Goal: Information Seeking & Learning: Learn about a topic

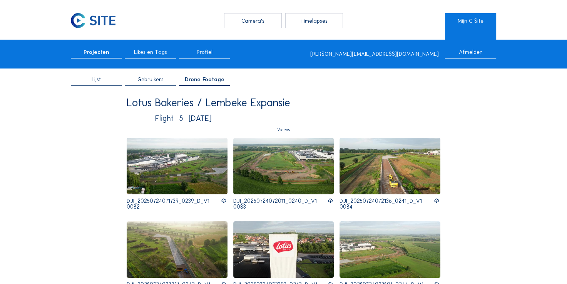
click at [190, 183] on img at bounding box center [177, 166] width 101 height 57
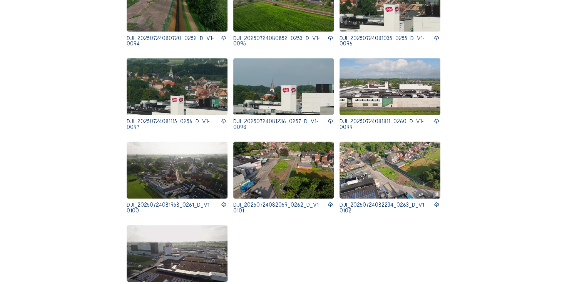
scroll to position [745, 0]
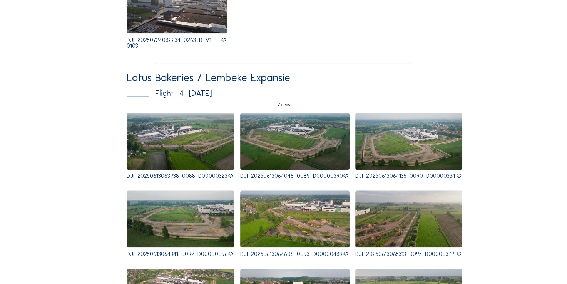
click at [196, 113] on img at bounding box center [181, 141] width 108 height 57
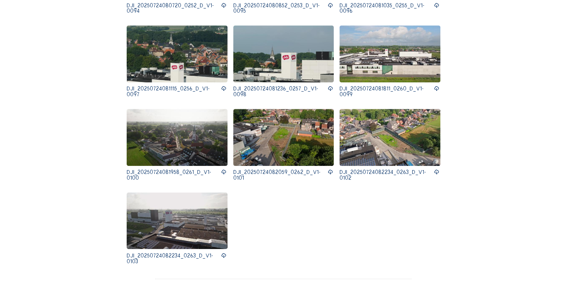
scroll to position [514, 0]
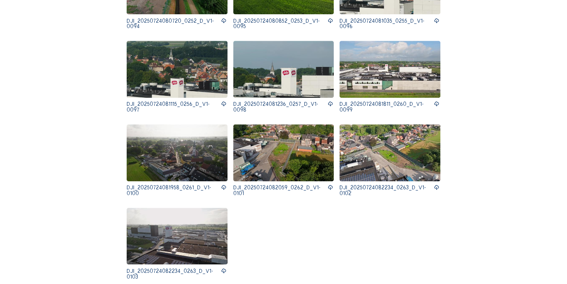
click at [400, 124] on img at bounding box center [390, 152] width 101 height 57
click at [397, 101] on p "DJI_20250724081811_0260_D_V1-0099" at bounding box center [387, 106] width 94 height 11
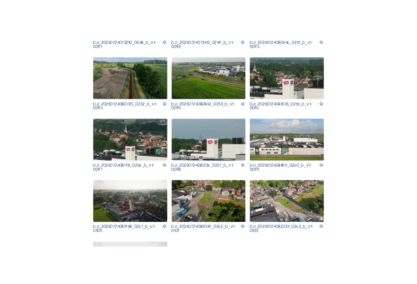
scroll to position [437, 0]
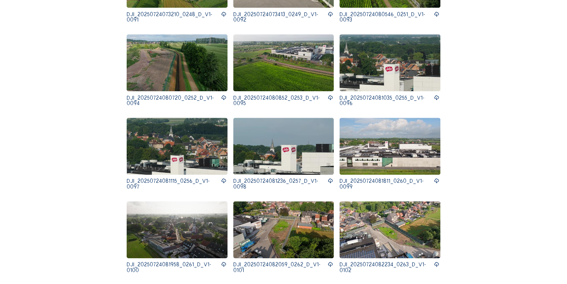
click at [164, 44] on img at bounding box center [177, 62] width 101 height 57
click at [224, 94] on icon at bounding box center [223, 97] width 5 height 7
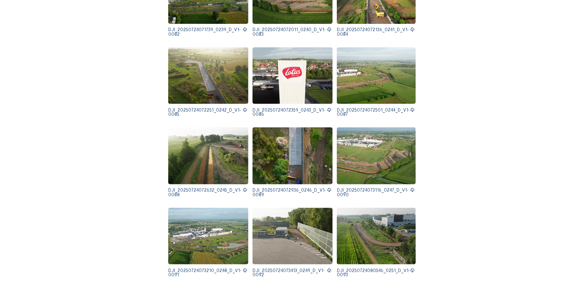
scroll to position [165, 0]
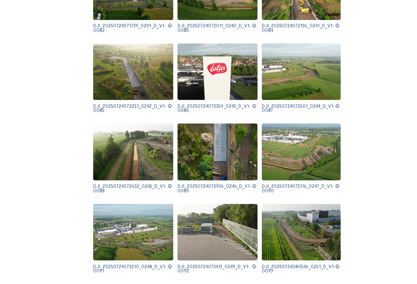
click at [289, 135] on img at bounding box center [301, 152] width 79 height 57
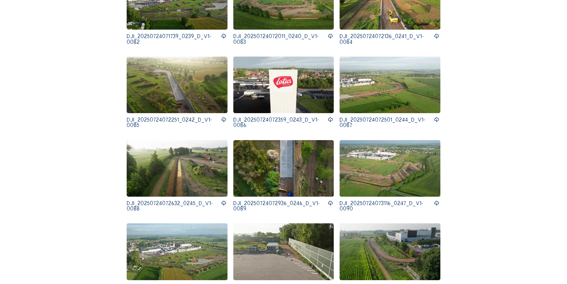
click at [190, 147] on img at bounding box center [177, 168] width 101 height 57
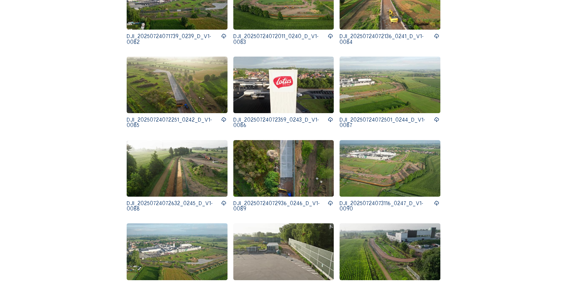
click at [224, 200] on icon at bounding box center [223, 203] width 5 height 7
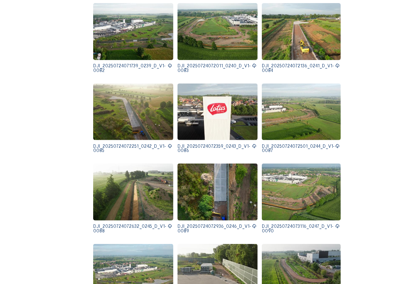
scroll to position [49, 0]
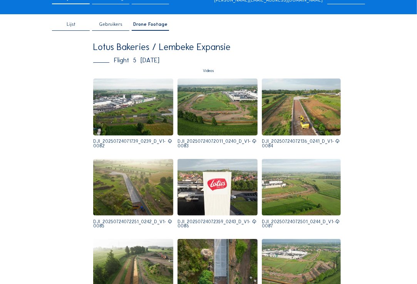
click at [252, 223] on icon at bounding box center [254, 221] width 5 height 5
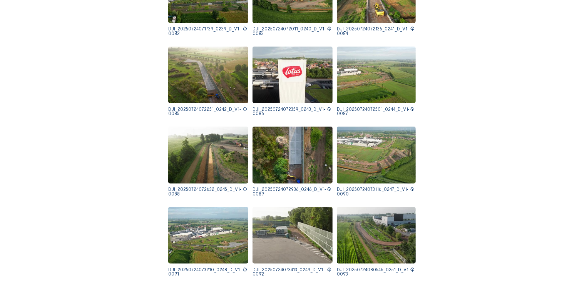
scroll to position [203, 0]
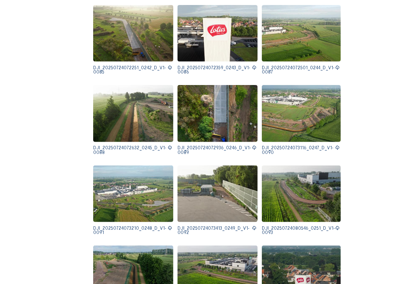
click at [219, 205] on img at bounding box center [217, 194] width 80 height 57
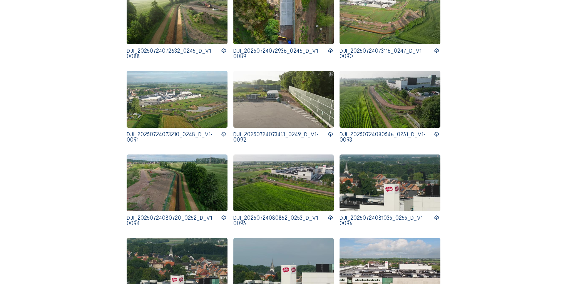
scroll to position [319, 0]
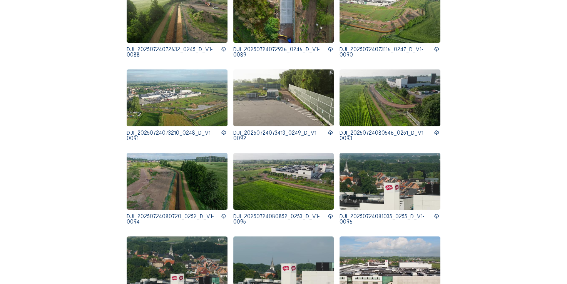
click at [374, 172] on img at bounding box center [390, 181] width 101 height 57
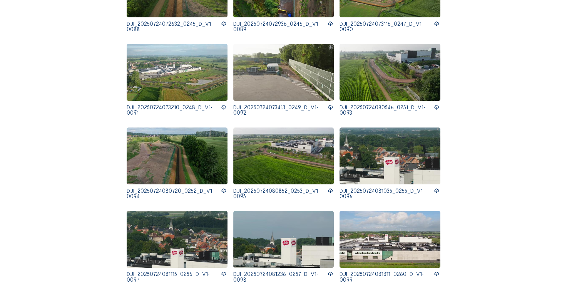
scroll to position [396, 0]
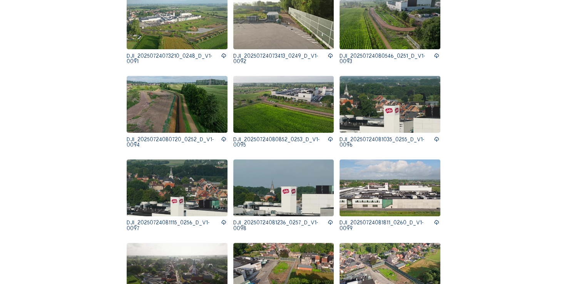
click at [177, 166] on img at bounding box center [177, 187] width 101 height 57
click at [276, 184] on img at bounding box center [283, 187] width 101 height 57
click at [402, 172] on img at bounding box center [390, 187] width 101 height 57
click at [173, 251] on img at bounding box center [177, 271] width 101 height 57
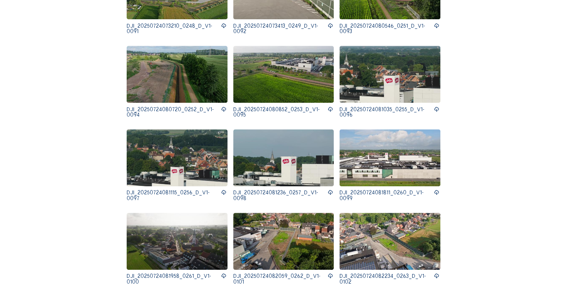
scroll to position [434, 0]
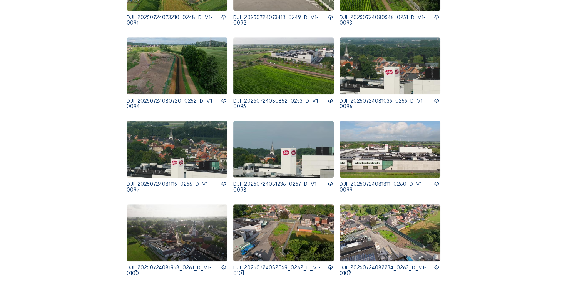
click at [221, 264] on icon at bounding box center [223, 267] width 5 height 7
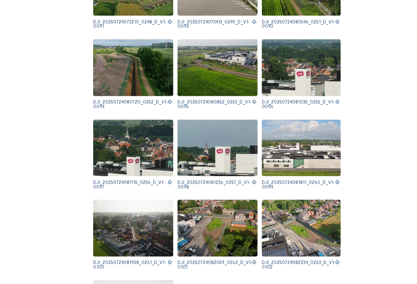
scroll to position [424, 0]
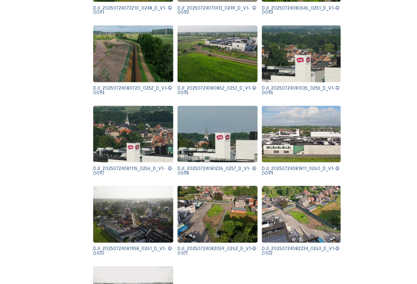
click at [252, 246] on icon at bounding box center [254, 248] width 5 height 5
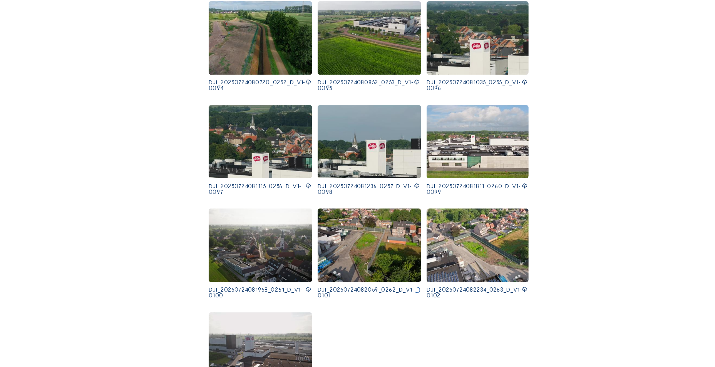
scroll to position [462, 0]
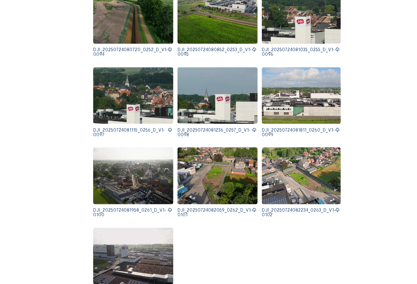
click at [168, 209] on icon at bounding box center [170, 210] width 5 height 5
click at [252, 209] on icon at bounding box center [254, 210] width 5 height 5
click at [335, 208] on icon at bounding box center [337, 210] width 5 height 5
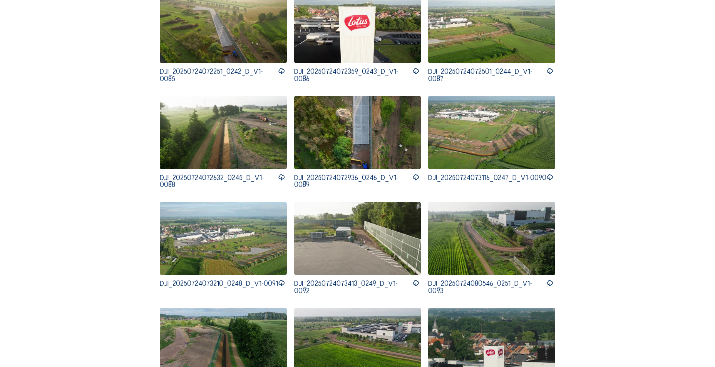
scroll to position [308, 0]
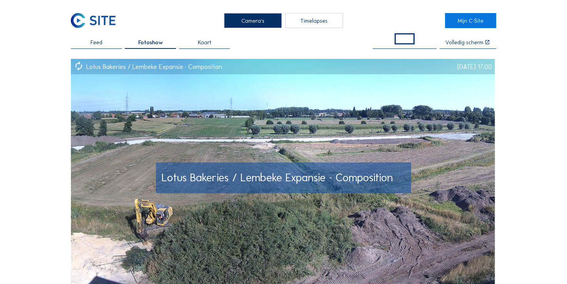
click at [351, 137] on img at bounding box center [283, 178] width 424 height 238
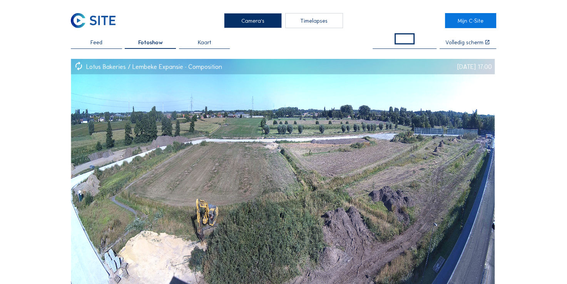
click at [93, 40] on span "Feed" at bounding box center [96, 42] width 12 height 5
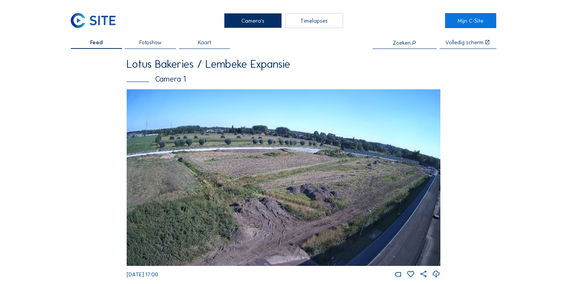
click at [299, 144] on img at bounding box center [284, 177] width 314 height 176
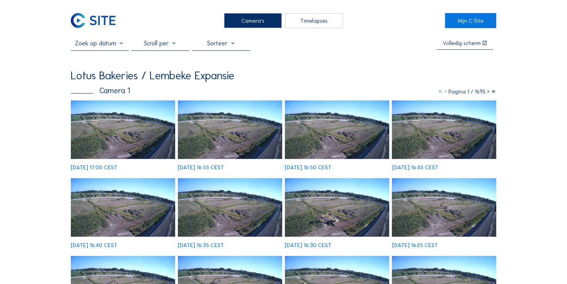
click at [493, 94] on icon at bounding box center [493, 91] width 5 height 7
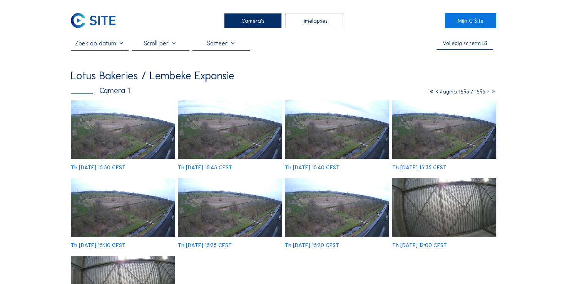
click at [100, 43] on input "text" at bounding box center [100, 43] width 58 height 7
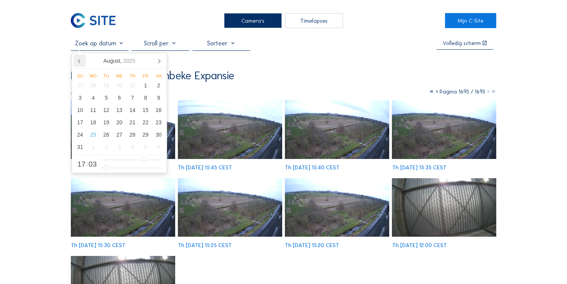
click at [76, 57] on icon at bounding box center [80, 61] width 12 height 12
click at [114, 97] on div "9" at bounding box center [119, 98] width 13 height 12
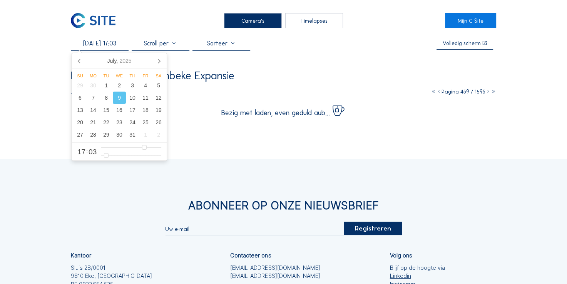
click at [58, 106] on div "Camera's Timelapses Mijn C-Site 09/07/2025 17:03 Volledig scherm Lotus Bakeries…" at bounding box center [283, 192] width 567 height 384
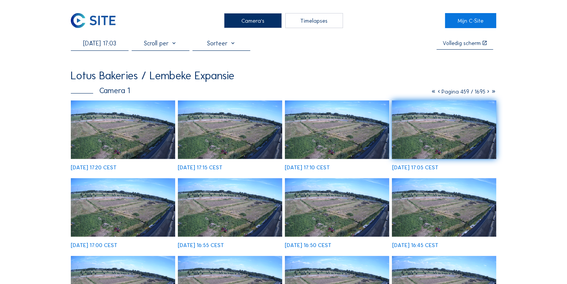
scroll to position [248, 0]
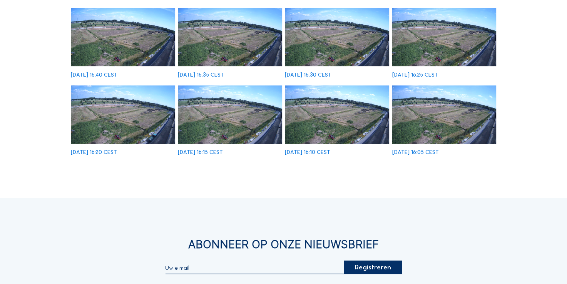
click at [567, 86] on div "Camera's Timelapses Mijn C-Site 09/07/2025 17:03 Volledig scherm Lotus Bakeries…" at bounding box center [283, 87] width 567 height 671
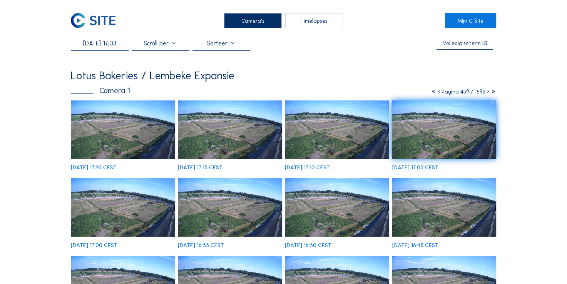
click at [98, 44] on input "09/07/2025 17:03" at bounding box center [100, 43] width 58 height 7
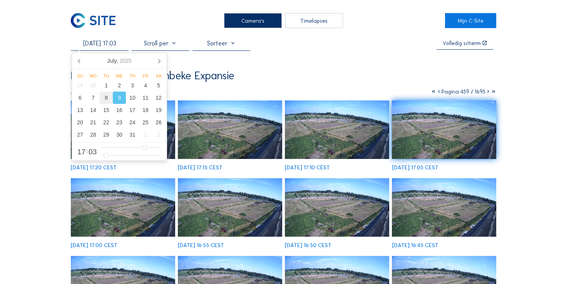
click at [104, 99] on div "8" at bounding box center [106, 98] width 13 height 12
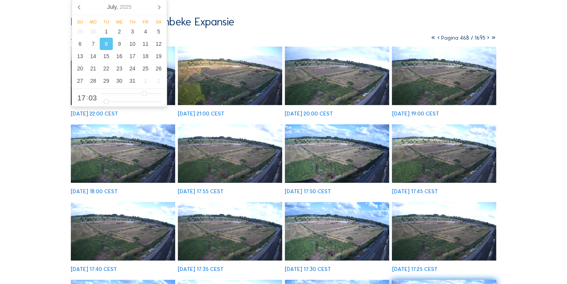
scroll to position [18, 0]
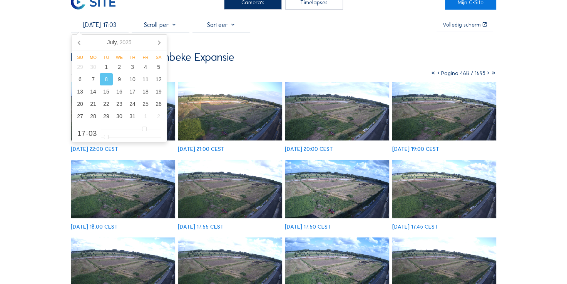
click at [486, 75] on icon at bounding box center [488, 73] width 5 height 7
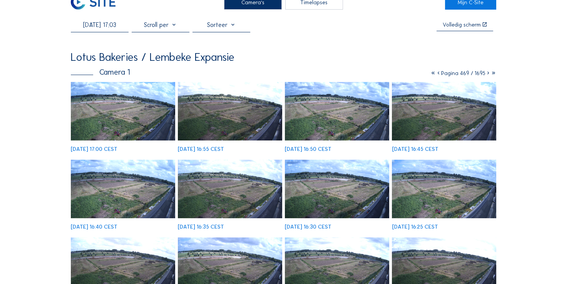
click at [486, 75] on icon at bounding box center [488, 73] width 5 height 7
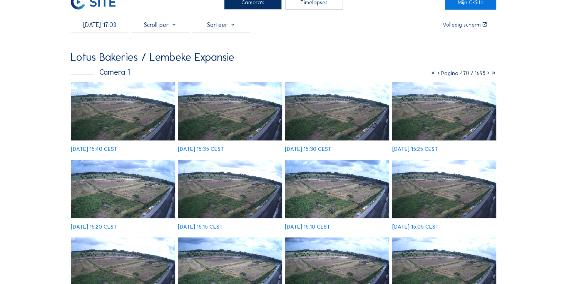
click at [486, 75] on icon at bounding box center [488, 73] width 5 height 7
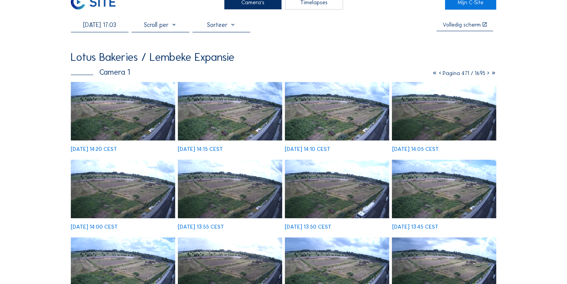
click at [486, 75] on icon at bounding box center [488, 73] width 5 height 7
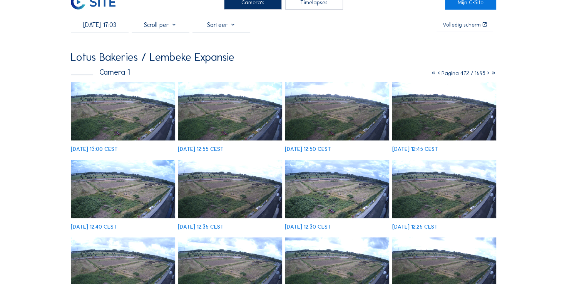
click at [486, 75] on icon at bounding box center [488, 73] width 5 height 7
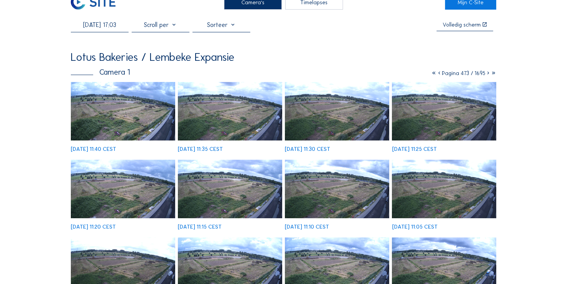
click at [486, 75] on icon at bounding box center [488, 73] width 5 height 7
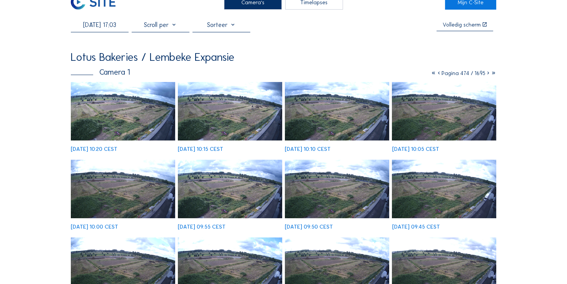
click at [486, 75] on icon at bounding box center [488, 73] width 5 height 7
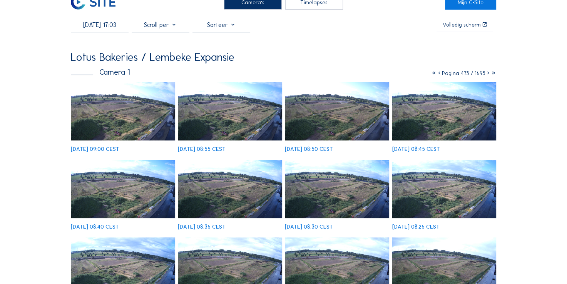
click at [234, 116] on img at bounding box center [230, 111] width 104 height 59
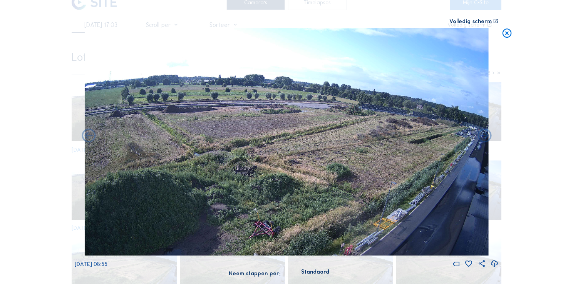
click at [507, 38] on icon at bounding box center [506, 34] width 11 height 12
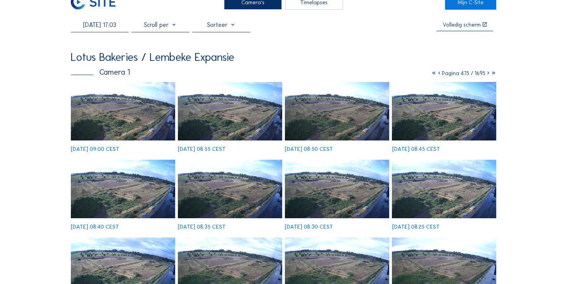
click at [486, 75] on icon at bounding box center [488, 73] width 5 height 7
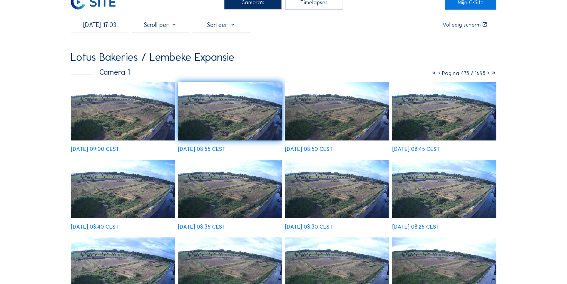
click at [486, 70] on icon at bounding box center [488, 73] width 5 height 7
click at [486, 75] on icon at bounding box center [488, 73] width 5 height 7
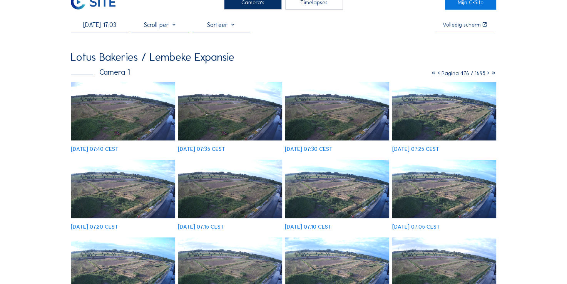
click at [486, 75] on icon at bounding box center [488, 73] width 5 height 7
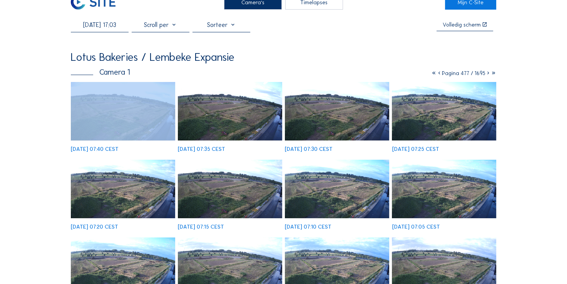
click at [486, 75] on icon at bounding box center [488, 73] width 5 height 7
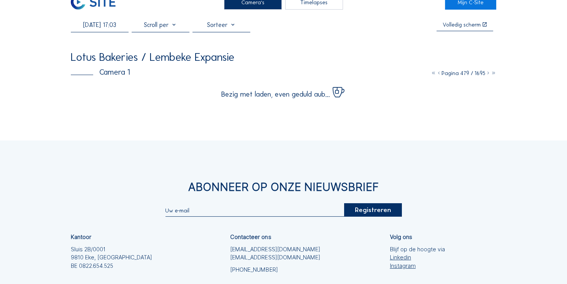
click at [408, 92] on div "Bezig met laden, even geduld aub..." at bounding box center [283, 90] width 425 height 16
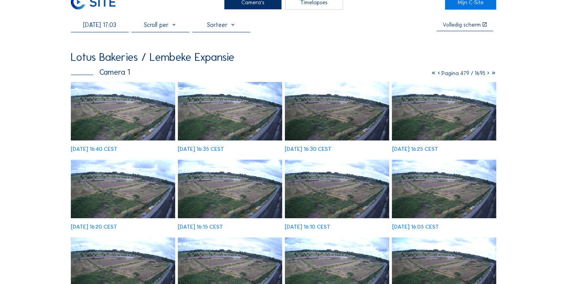
click at [326, 110] on img at bounding box center [337, 111] width 104 height 59
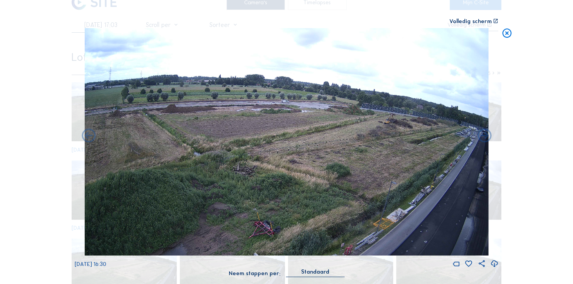
click at [510, 37] on icon at bounding box center [506, 34] width 11 height 12
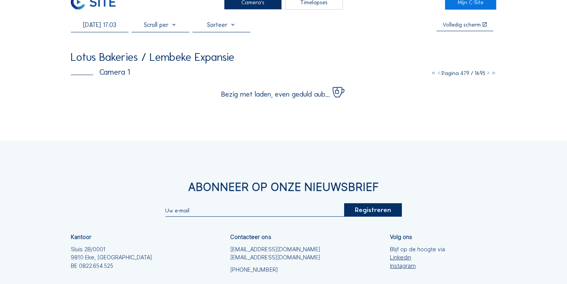
click at [436, 76] on icon at bounding box center [438, 73] width 5 height 7
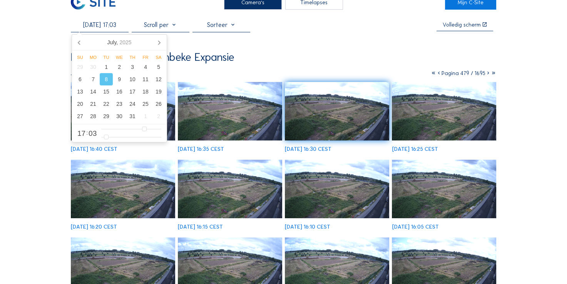
click at [90, 28] on input "08/07/2025 17:03" at bounding box center [100, 24] width 58 height 7
click at [123, 80] on div "9" at bounding box center [119, 79] width 13 height 12
type input "09/07/2025 17:03"
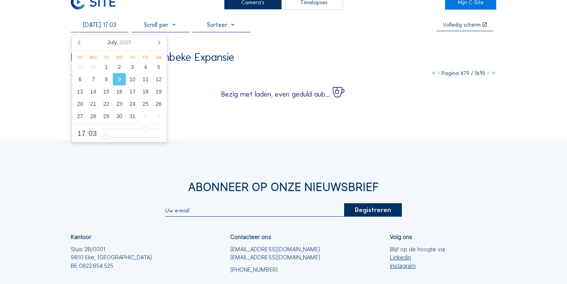
click at [254, 62] on div "Lotus Bakeries / Lembeke Expansie" at bounding box center [283, 57] width 425 height 11
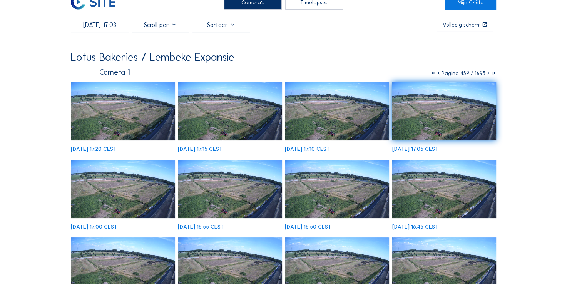
click at [487, 76] on icon at bounding box center [488, 73] width 5 height 7
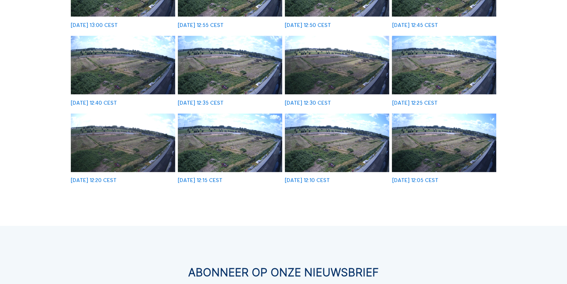
scroll to position [226, 0]
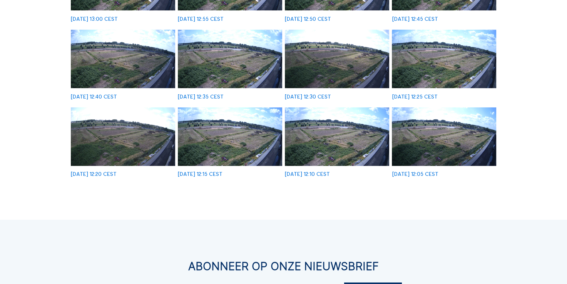
click at [233, 156] on img at bounding box center [230, 136] width 104 height 59
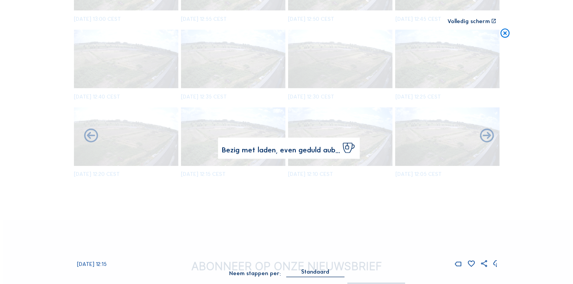
scroll to position [228, 0]
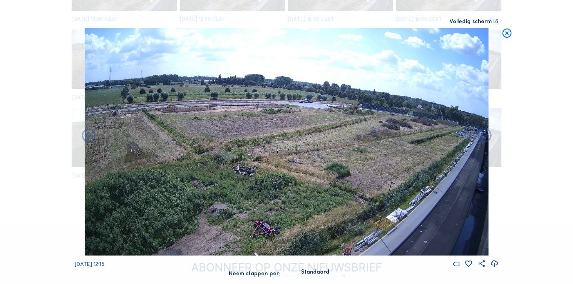
click at [485, 23] on div "Volledig scherm" at bounding box center [470, 20] width 42 height 5
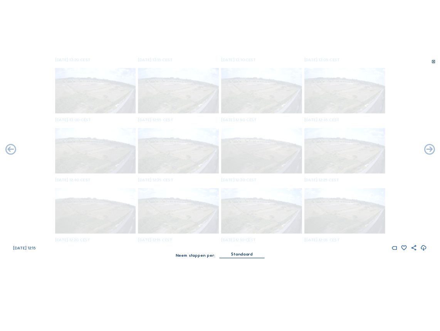
scroll to position [92, 0]
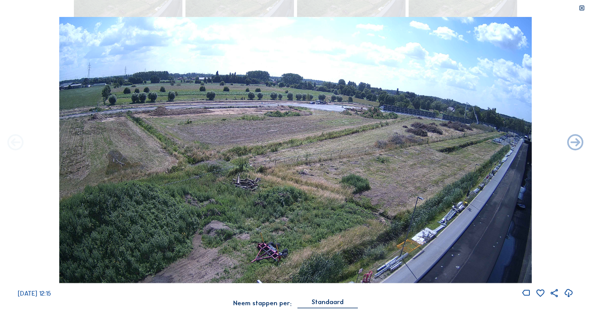
click at [17, 143] on icon at bounding box center [16, 143] width 20 height 20
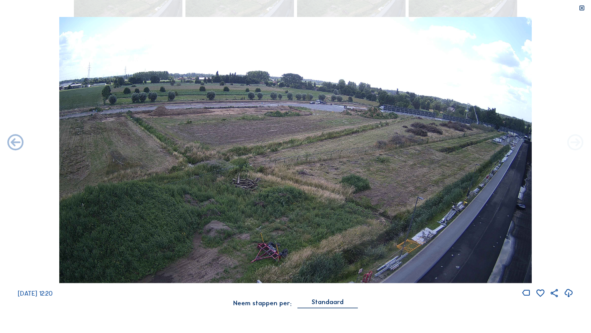
click at [567, 144] on icon at bounding box center [576, 143] width 20 height 20
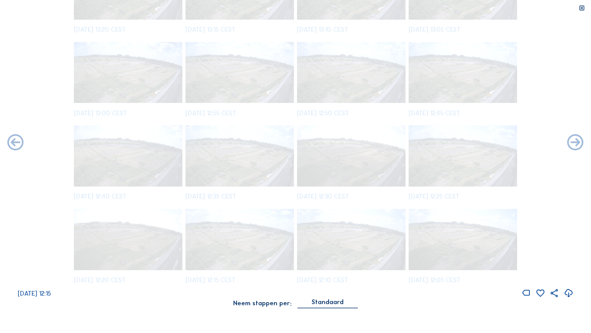
click at [567, 144] on icon at bounding box center [576, 143] width 20 height 20
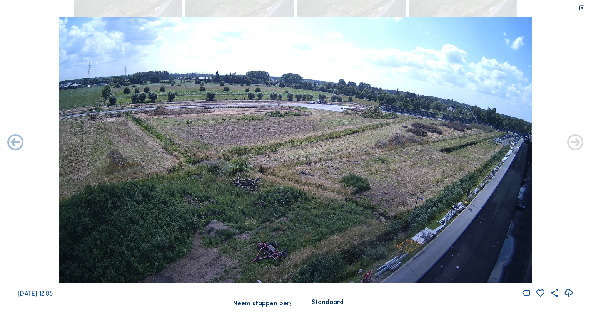
click at [567, 144] on icon at bounding box center [576, 143] width 20 height 20
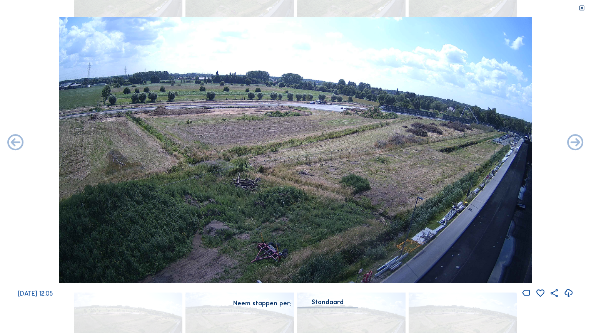
click at [567, 144] on div "We 09 Jul 2025 12:05" at bounding box center [295, 157] width 591 height 281
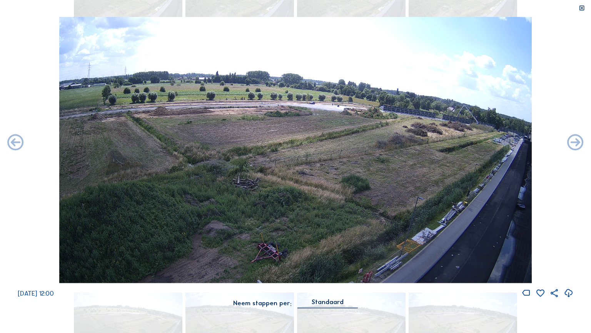
click at [567, 144] on icon at bounding box center [576, 143] width 20 height 20
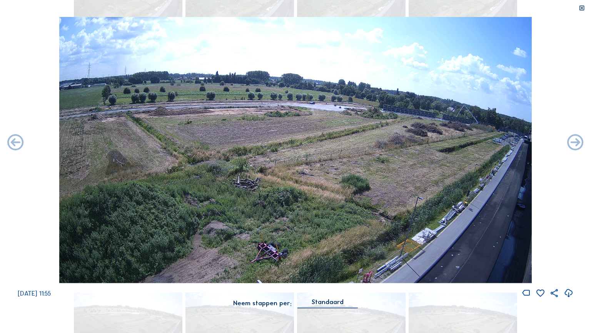
click at [567, 144] on icon at bounding box center [576, 143] width 20 height 20
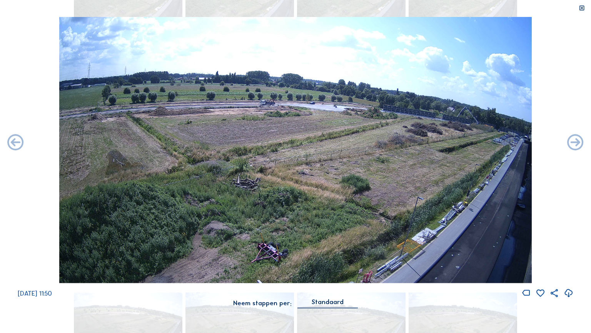
click at [567, 144] on icon at bounding box center [576, 143] width 20 height 20
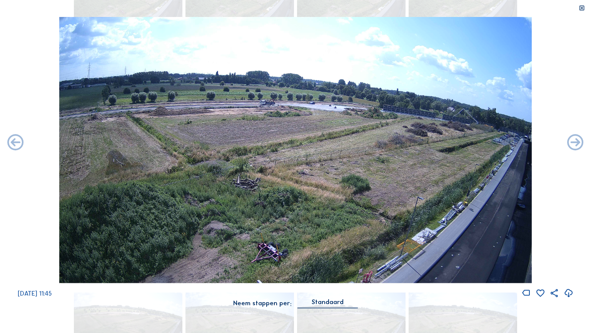
click at [567, 144] on icon at bounding box center [576, 143] width 20 height 20
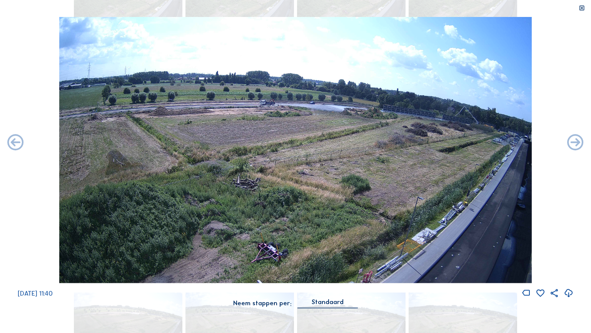
click at [567, 144] on icon at bounding box center [576, 143] width 20 height 20
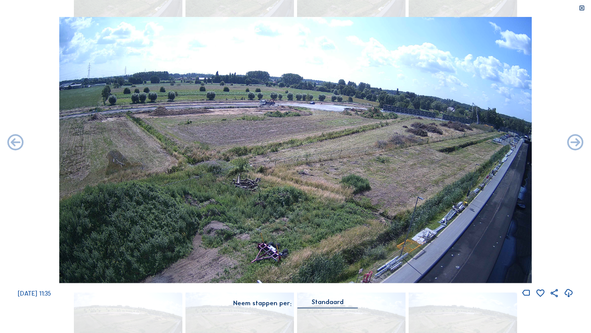
click at [567, 144] on icon at bounding box center [576, 143] width 20 height 20
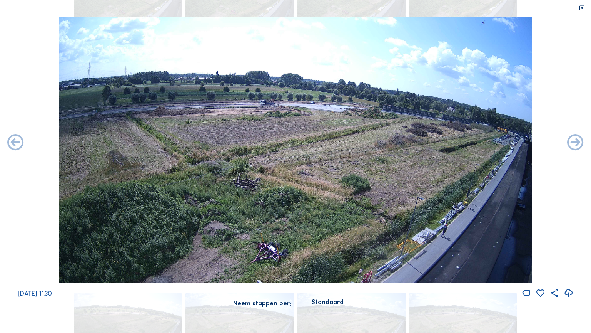
click at [567, 144] on icon at bounding box center [576, 143] width 20 height 20
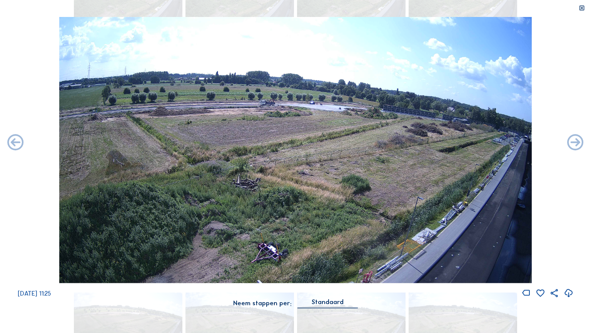
click at [567, 144] on icon at bounding box center [576, 143] width 20 height 20
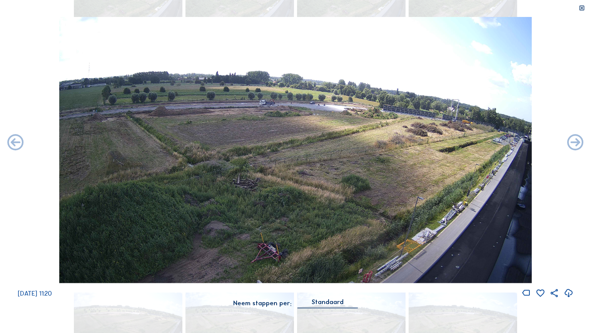
click at [567, 144] on icon at bounding box center [576, 143] width 20 height 20
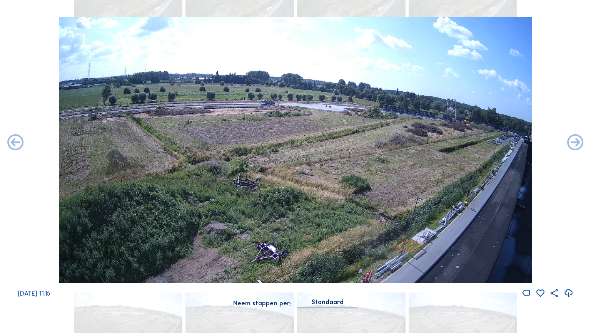
click at [567, 144] on icon at bounding box center [576, 143] width 20 height 20
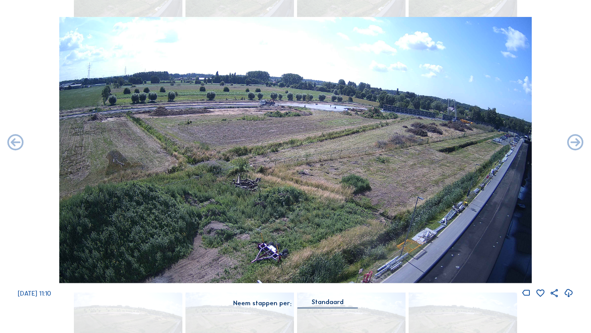
click at [567, 144] on icon at bounding box center [576, 143] width 20 height 20
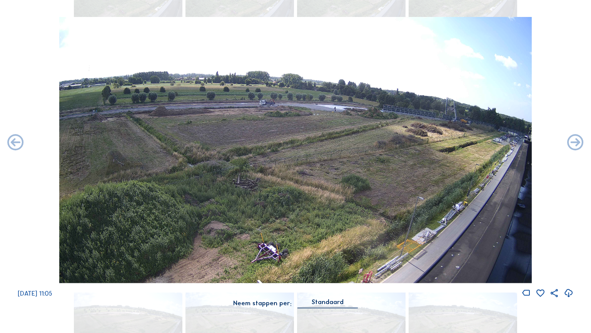
click at [567, 144] on icon at bounding box center [576, 143] width 20 height 20
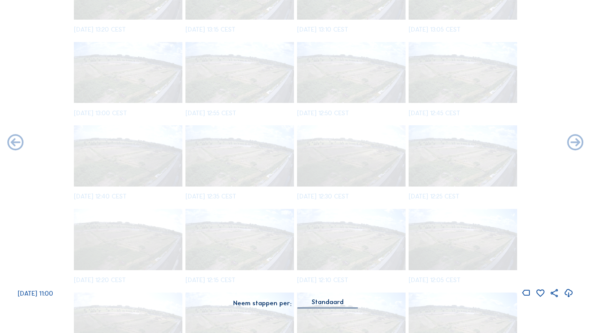
click at [567, 144] on icon at bounding box center [576, 143] width 20 height 20
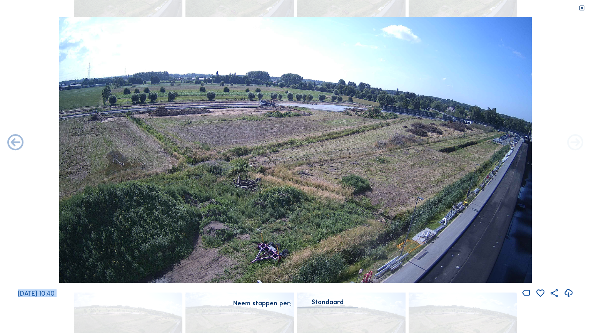
click at [567, 144] on icon at bounding box center [576, 143] width 20 height 20
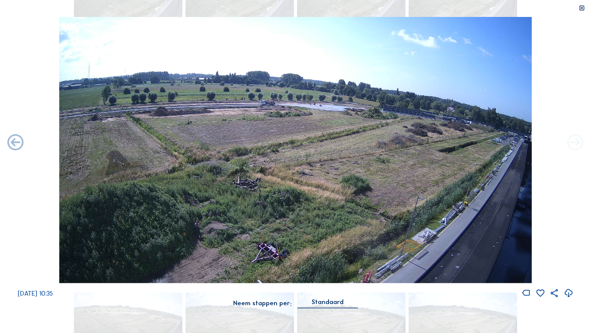
click at [567, 146] on icon at bounding box center [576, 143] width 20 height 20
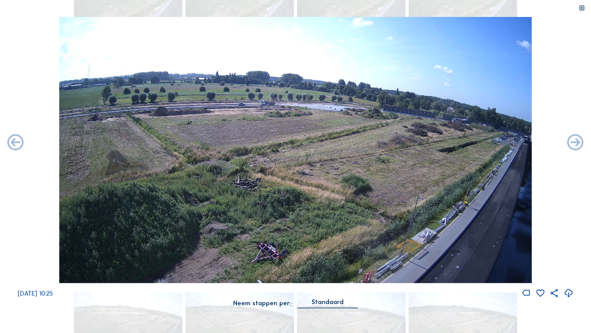
click at [567, 146] on icon at bounding box center [576, 143] width 20 height 20
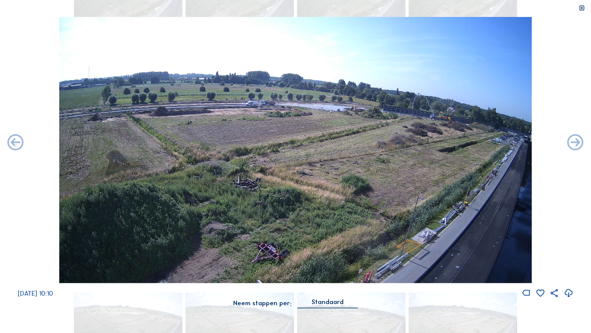
click at [567, 146] on icon at bounding box center [576, 143] width 20 height 20
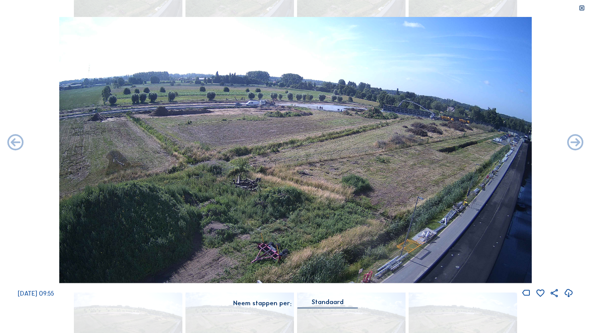
click at [567, 146] on icon at bounding box center [576, 143] width 20 height 20
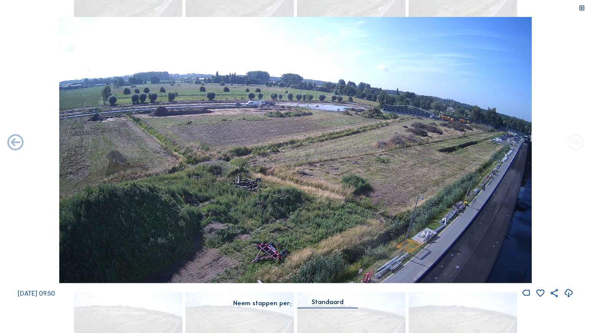
click at [567, 147] on icon at bounding box center [576, 143] width 20 height 20
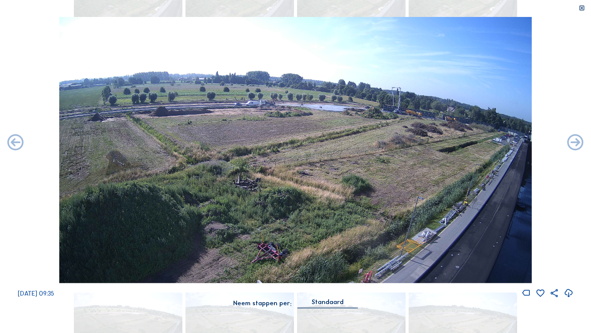
click at [567, 147] on icon at bounding box center [576, 143] width 20 height 20
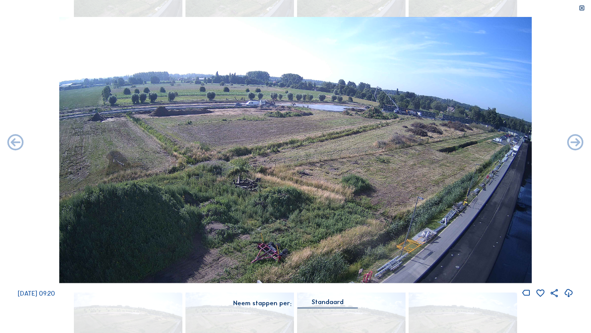
click at [567, 147] on icon at bounding box center [576, 143] width 20 height 20
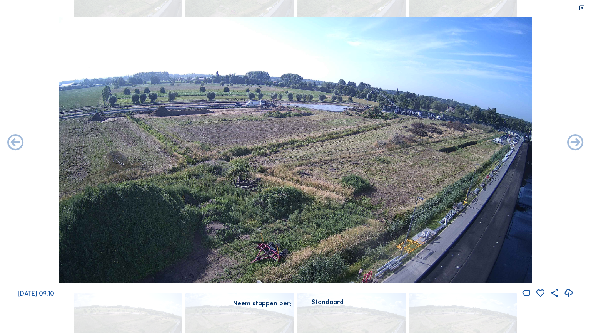
click at [567, 147] on icon at bounding box center [576, 143] width 20 height 20
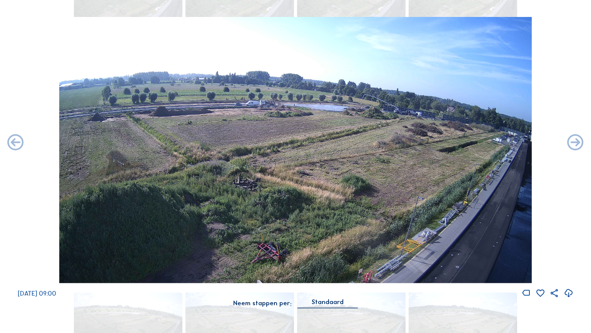
click at [567, 147] on icon at bounding box center [576, 143] width 20 height 20
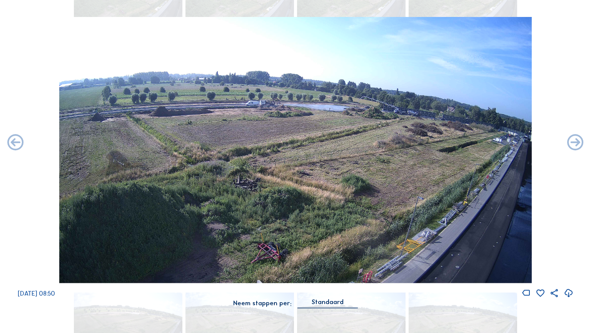
click at [567, 147] on icon at bounding box center [576, 143] width 20 height 20
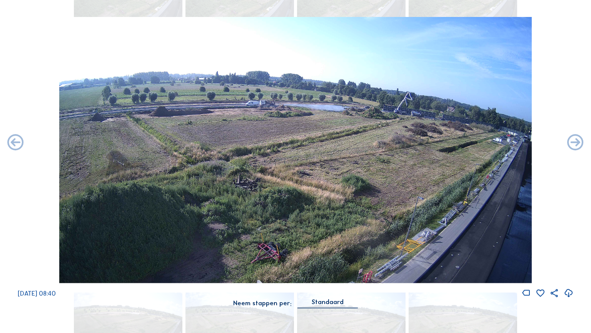
click at [567, 147] on icon at bounding box center [576, 143] width 20 height 20
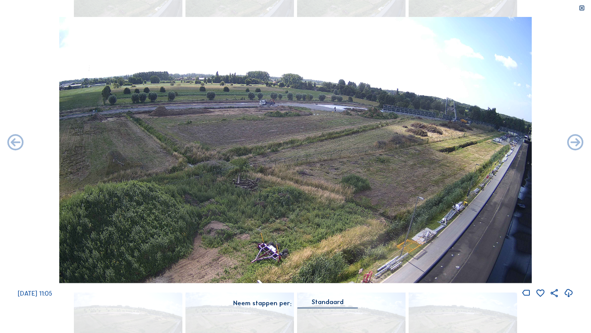
click at [567, 284] on icon at bounding box center [569, 293] width 10 height 12
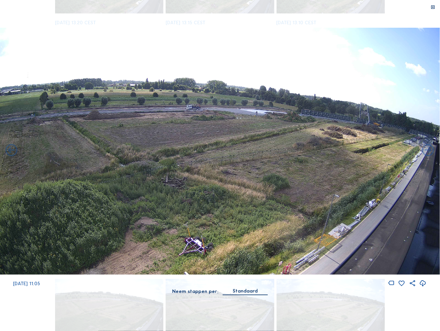
click at [344, 220] on img at bounding box center [220, 151] width 440 height 247
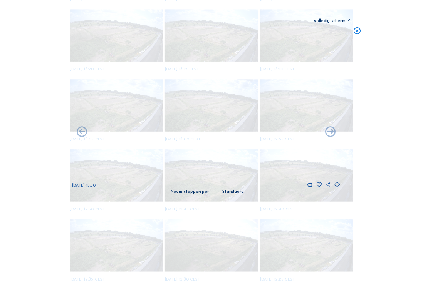
scroll to position [1452, 0]
